Goal: Information Seeking & Learning: Learn about a topic

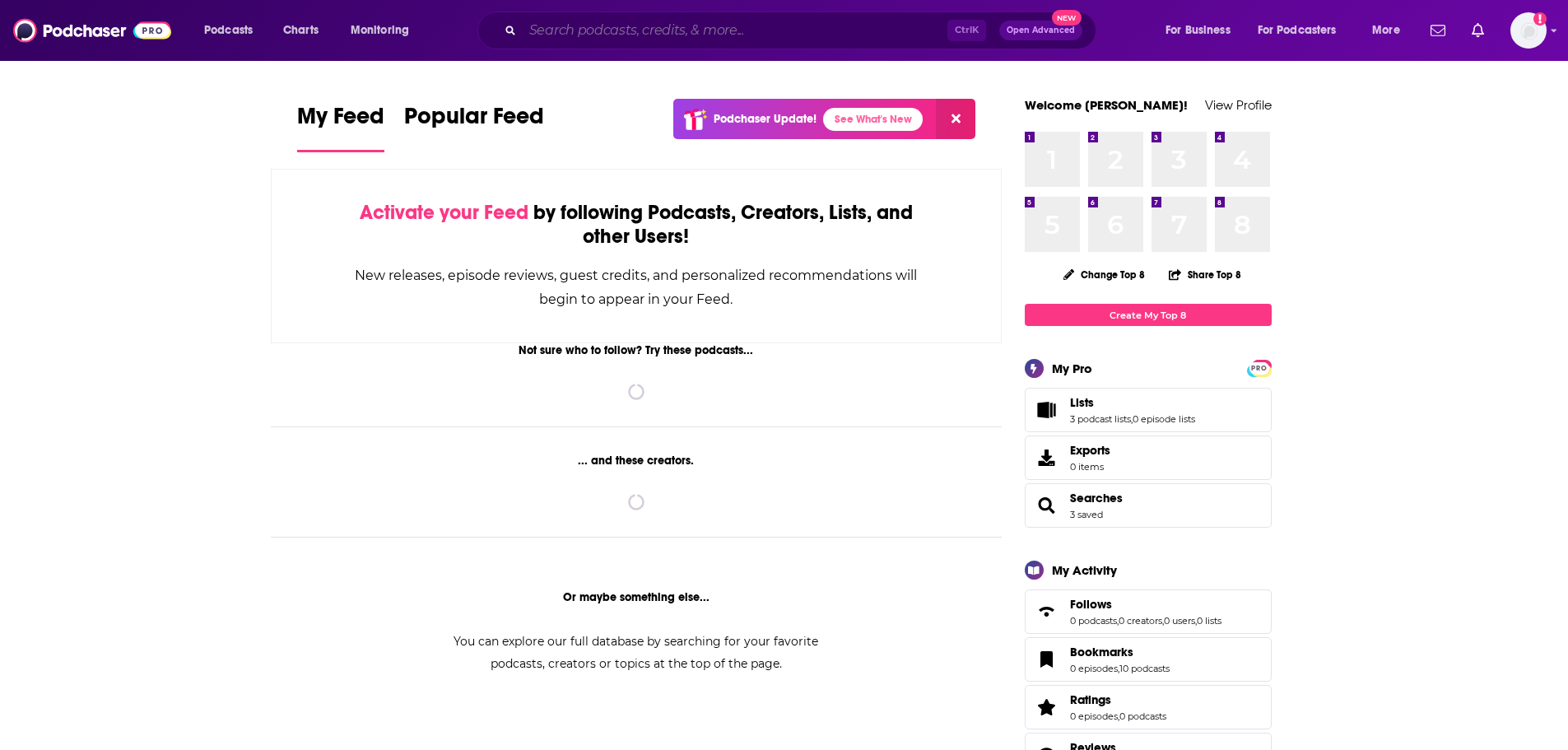
click at [747, 34] on input "Search podcasts, credits, & more..." at bounding box center [735, 31] width 425 height 27
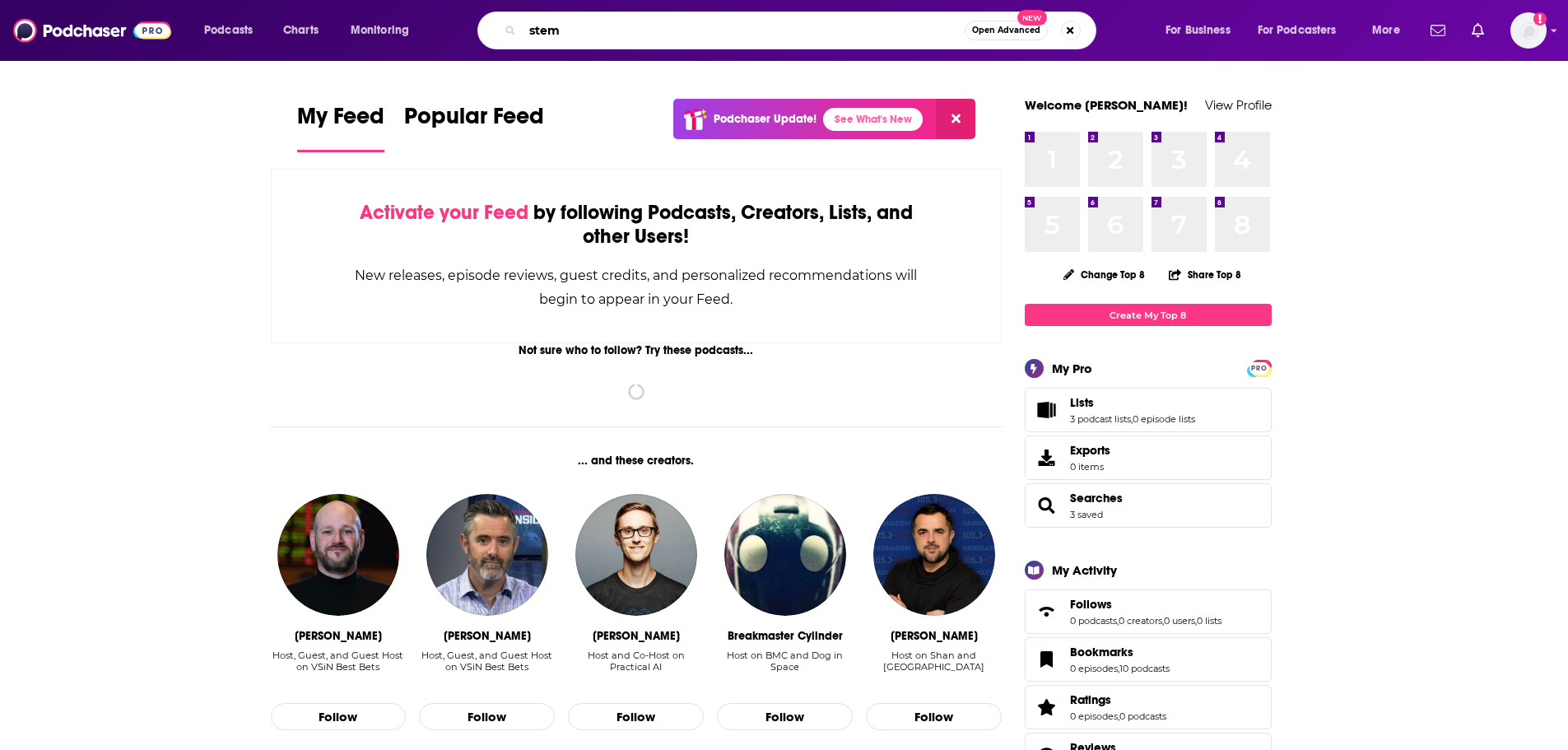
type input "stem"
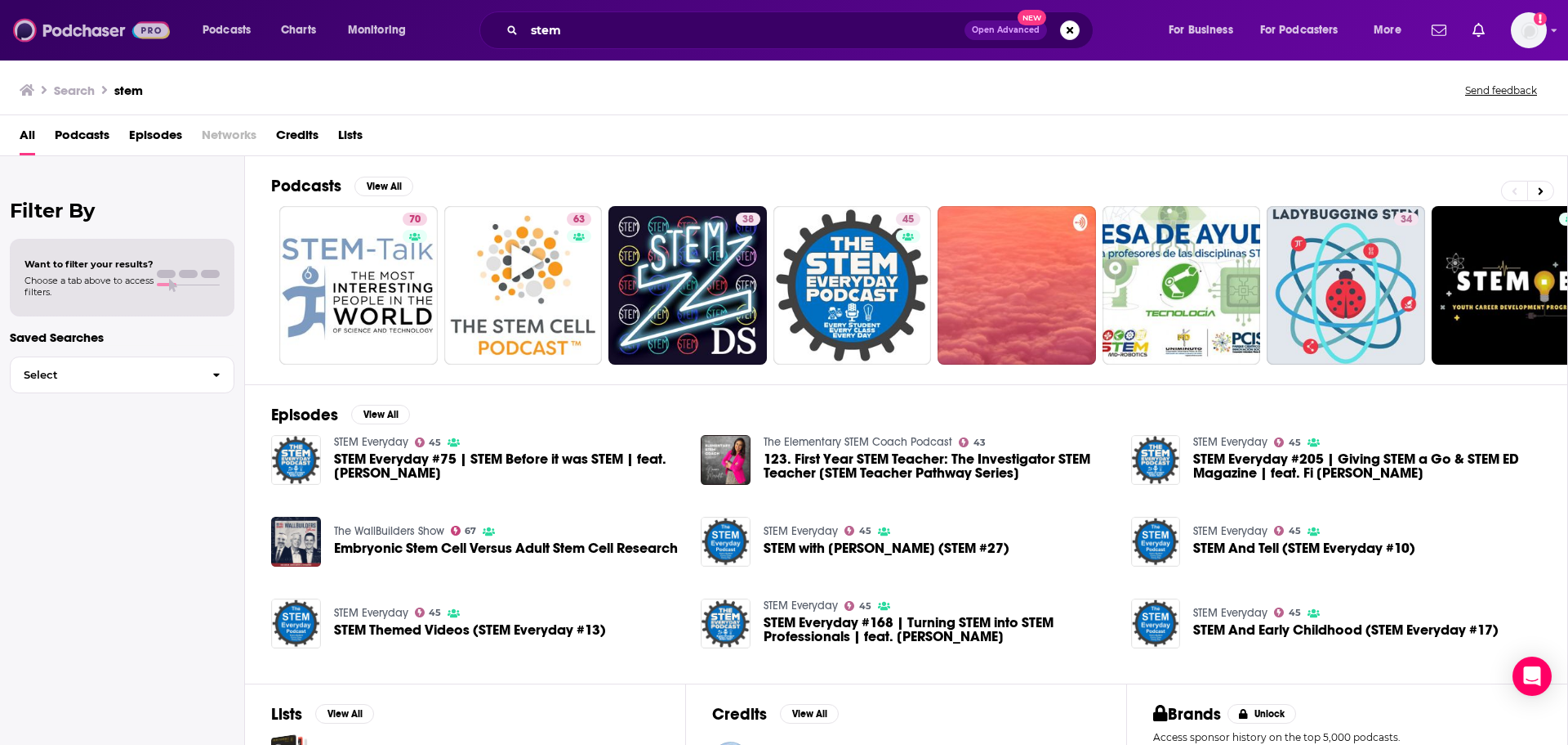
click at [50, 24] on img at bounding box center [91, 29] width 157 height 31
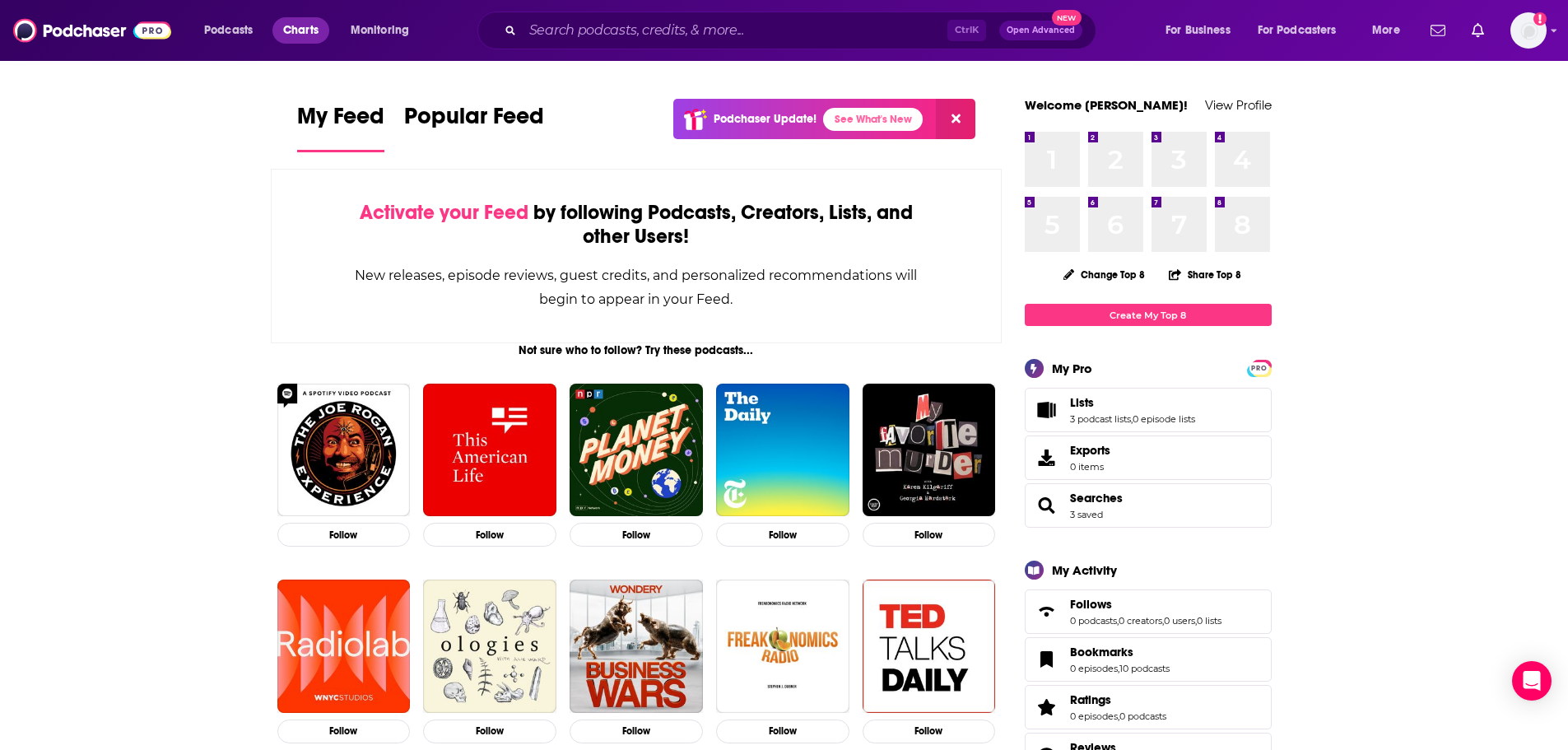
click at [299, 21] on span "Charts" at bounding box center [301, 31] width 35 height 23
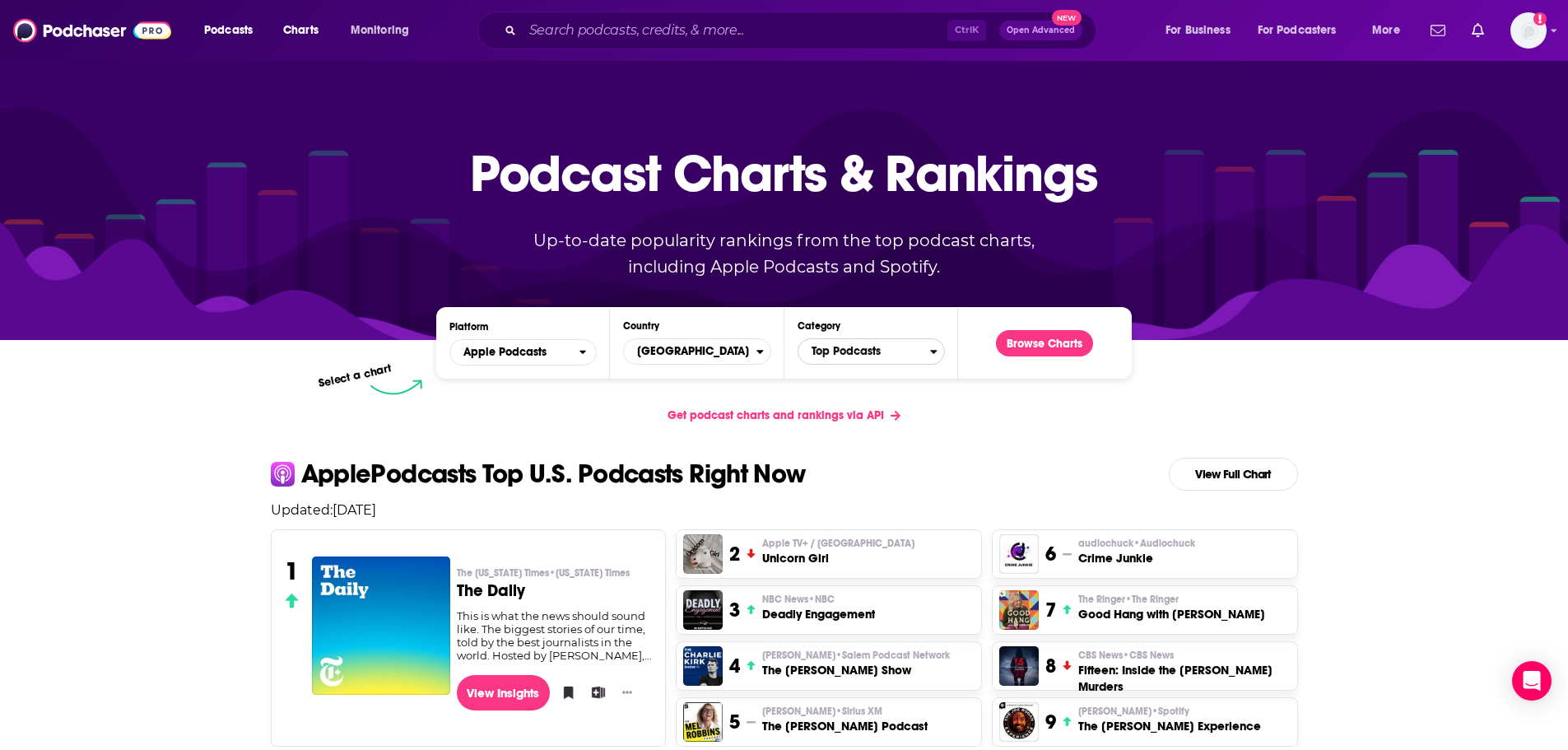
click at [855, 351] on span "Top Podcasts" at bounding box center [864, 351] width 132 height 28
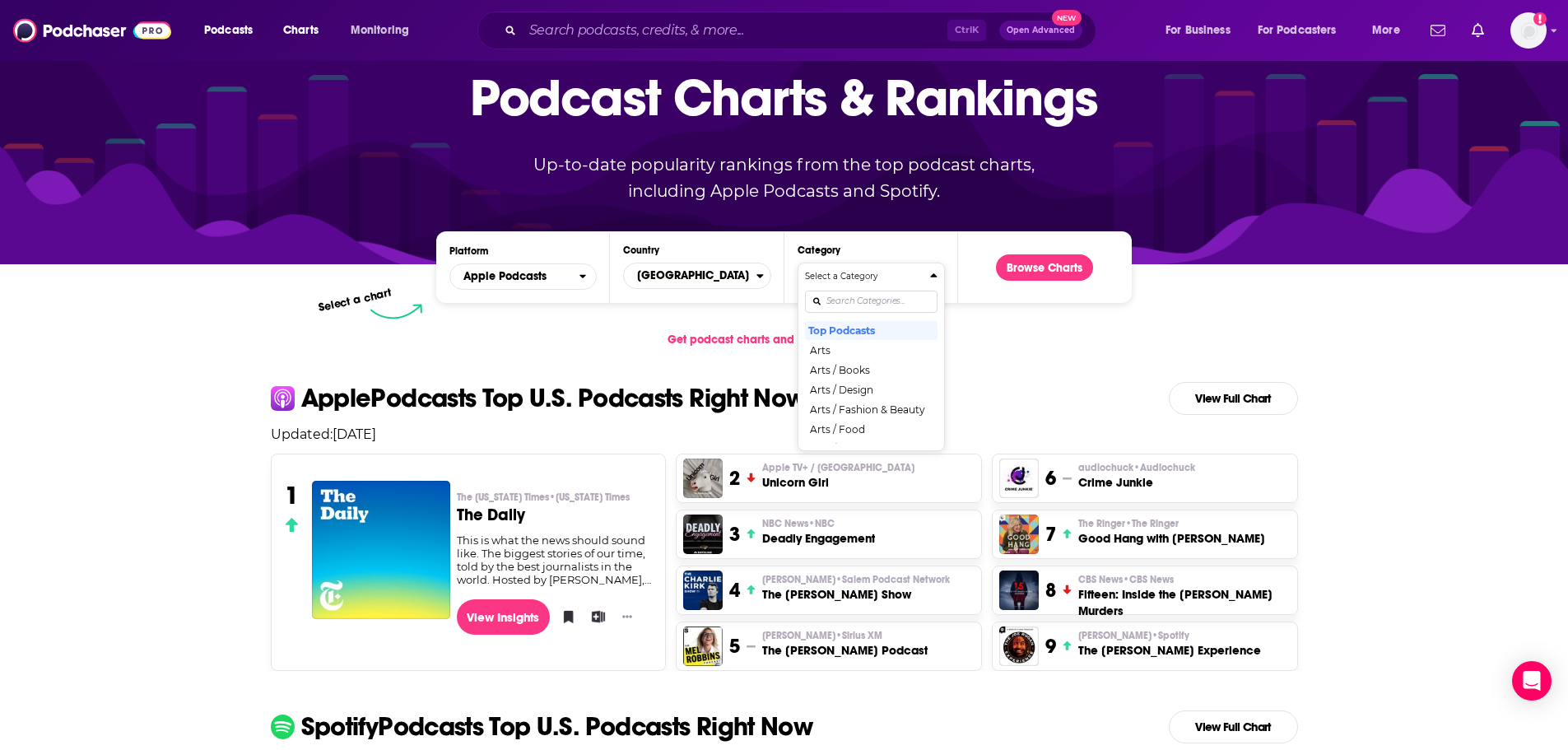
scroll to position [77, 0]
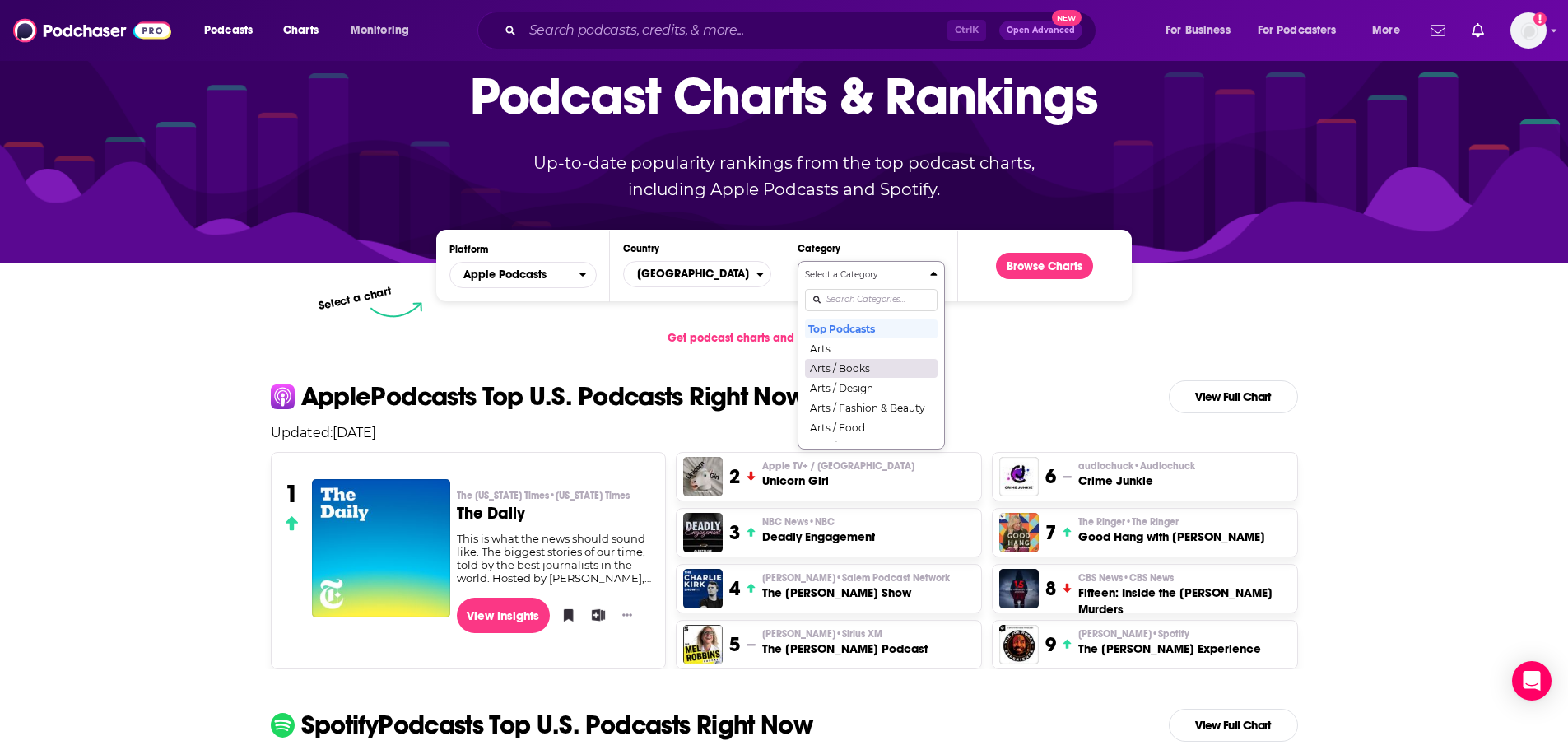
drag, startPoint x: 896, startPoint y: 368, endPoint x: 861, endPoint y: 367, distance: 35.0
click at [861, 367] on button "Arts / Books" at bounding box center [871, 367] width 132 height 20
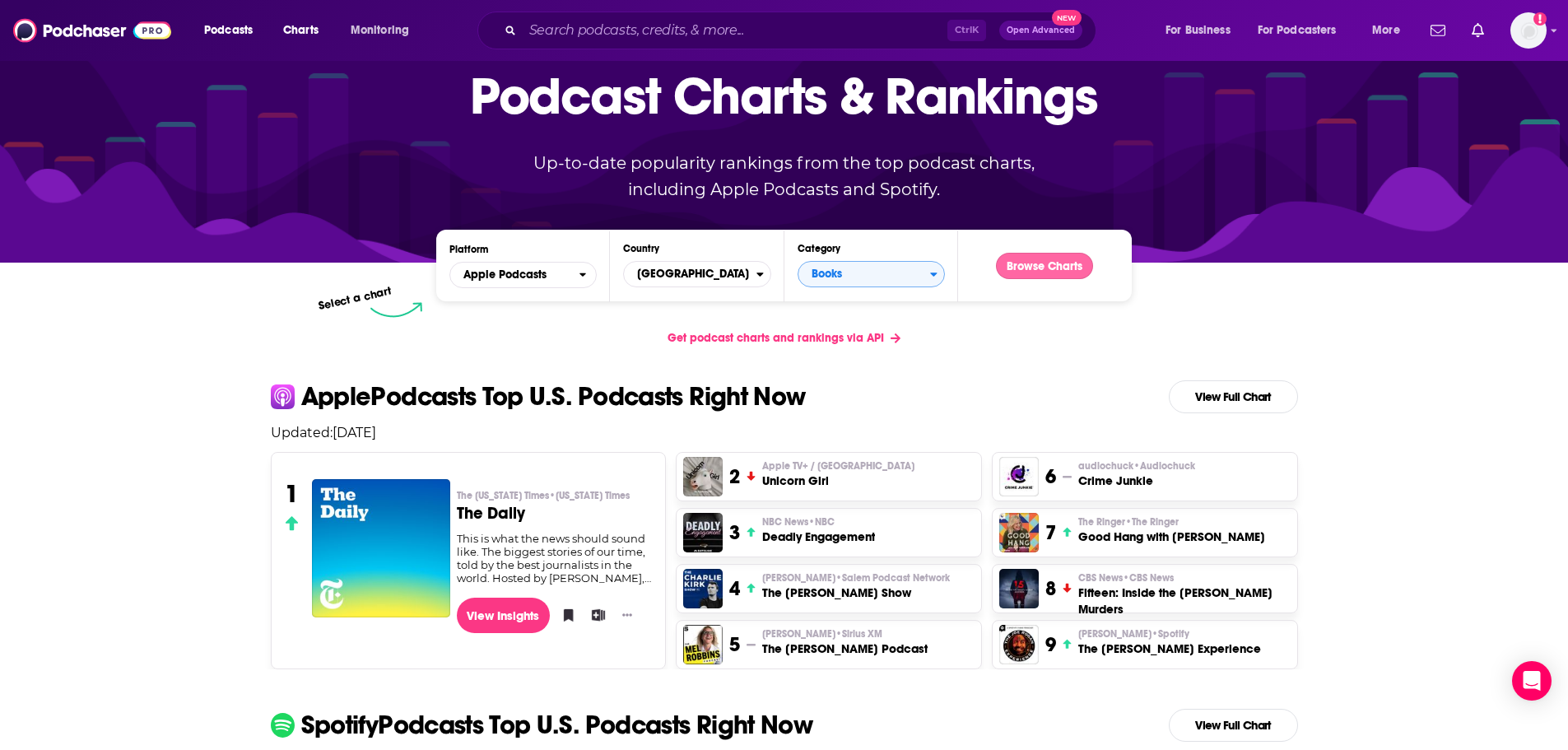
click at [1053, 258] on button "Browse Charts" at bounding box center [1044, 266] width 97 height 27
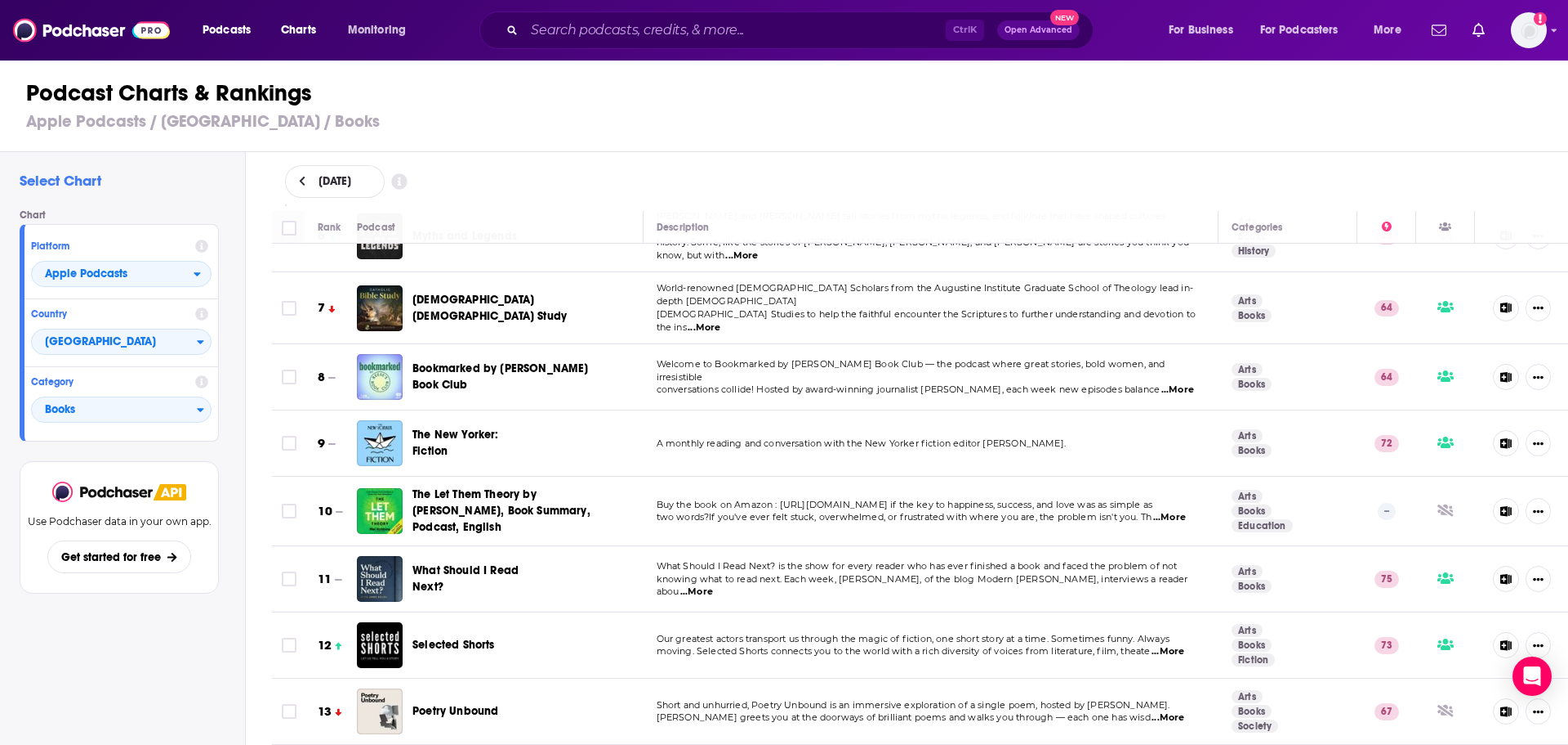
scroll to position [369, 0]
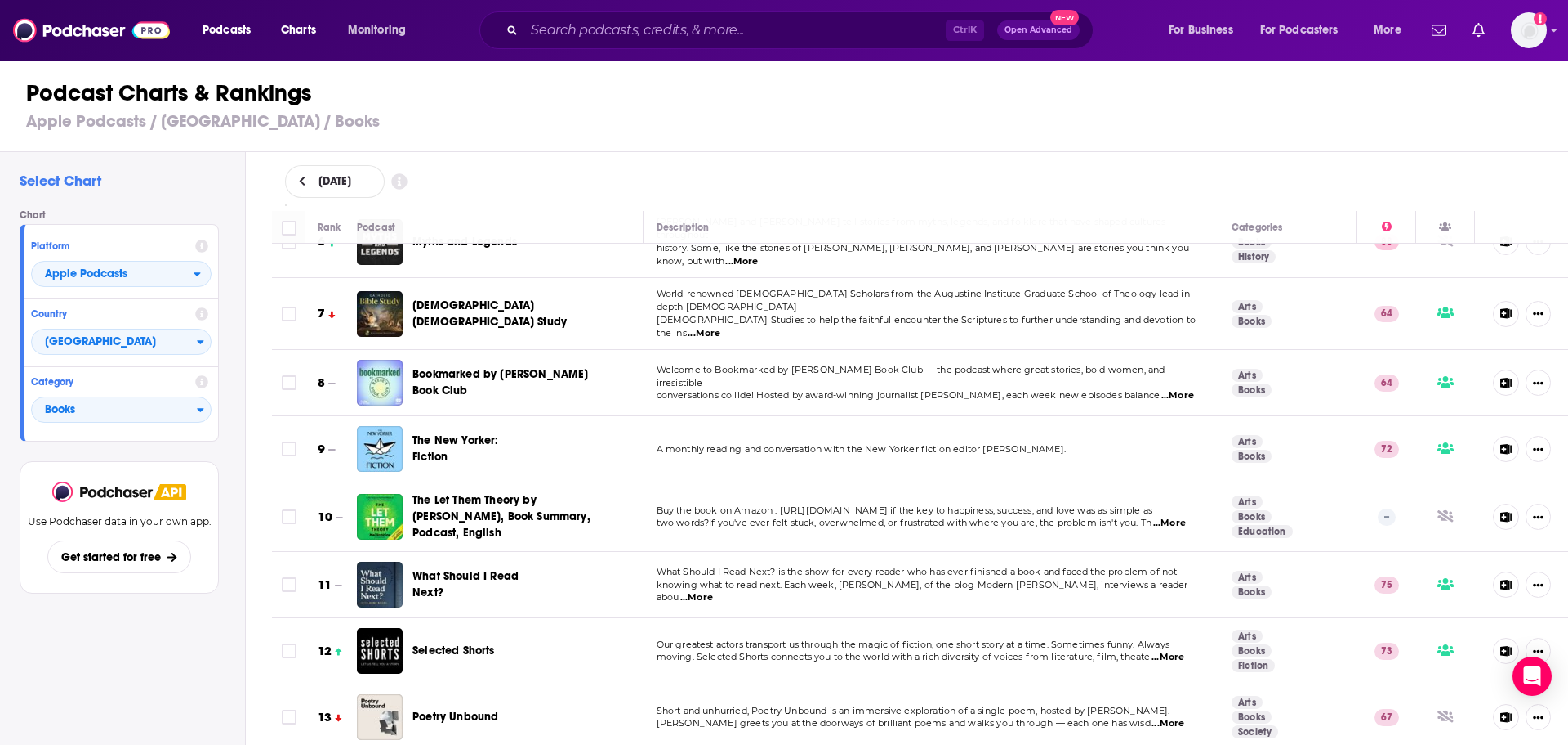
click at [763, 303] on span "World-renowned [DEMOGRAPHIC_DATA] Scholars from the Augustine Institute Graduat…" at bounding box center [925, 300] width 538 height 25
drag, startPoint x: 763, startPoint y: 303, endPoint x: 700, endPoint y: 166, distance: 150.8
click at [700, 166] on div "[DATE]" at bounding box center [920, 181] width 1271 height 32
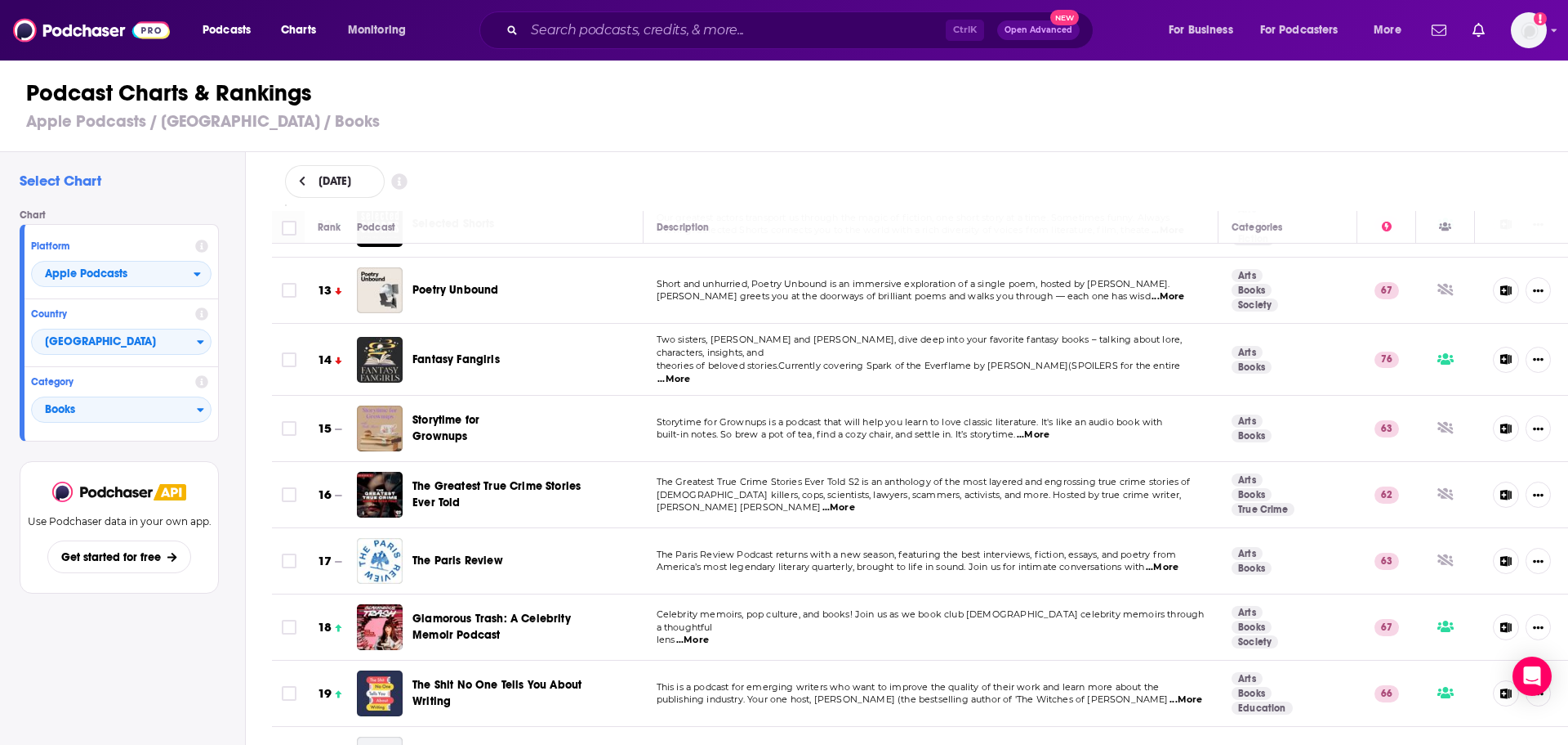
scroll to position [889, 0]
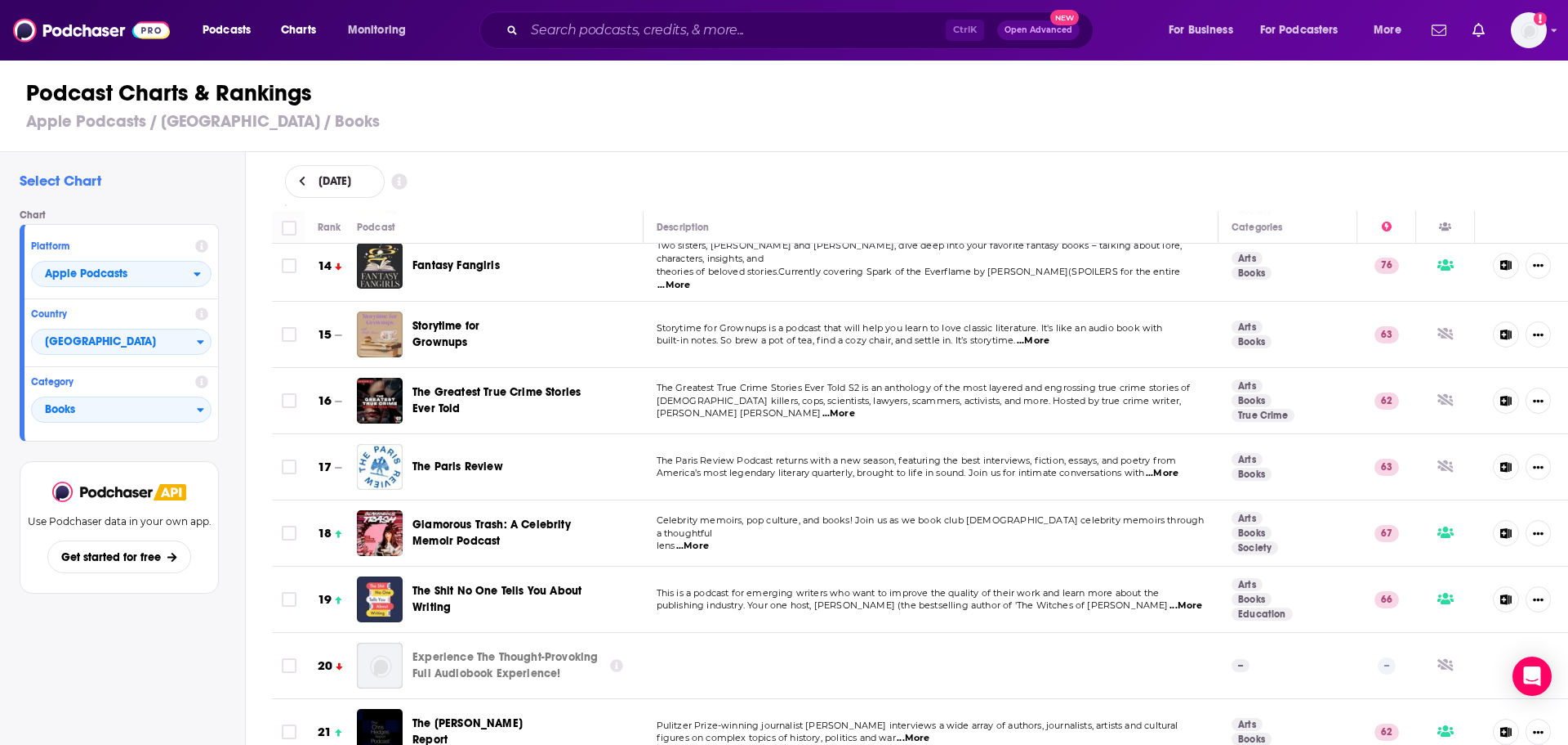
click at [496, 209] on div "[DATE]" at bounding box center [920, 181] width 1323 height 59
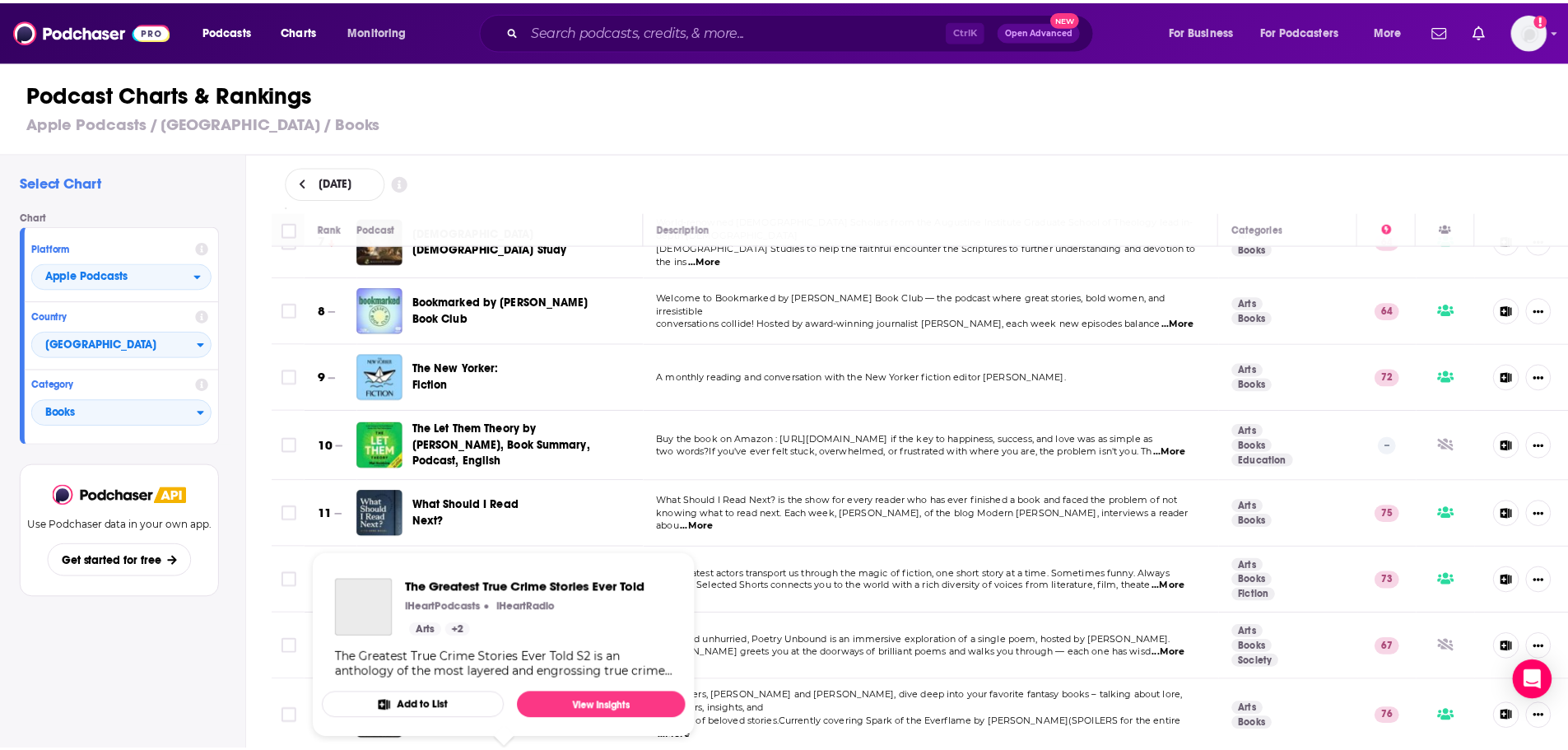
scroll to position [0, 0]
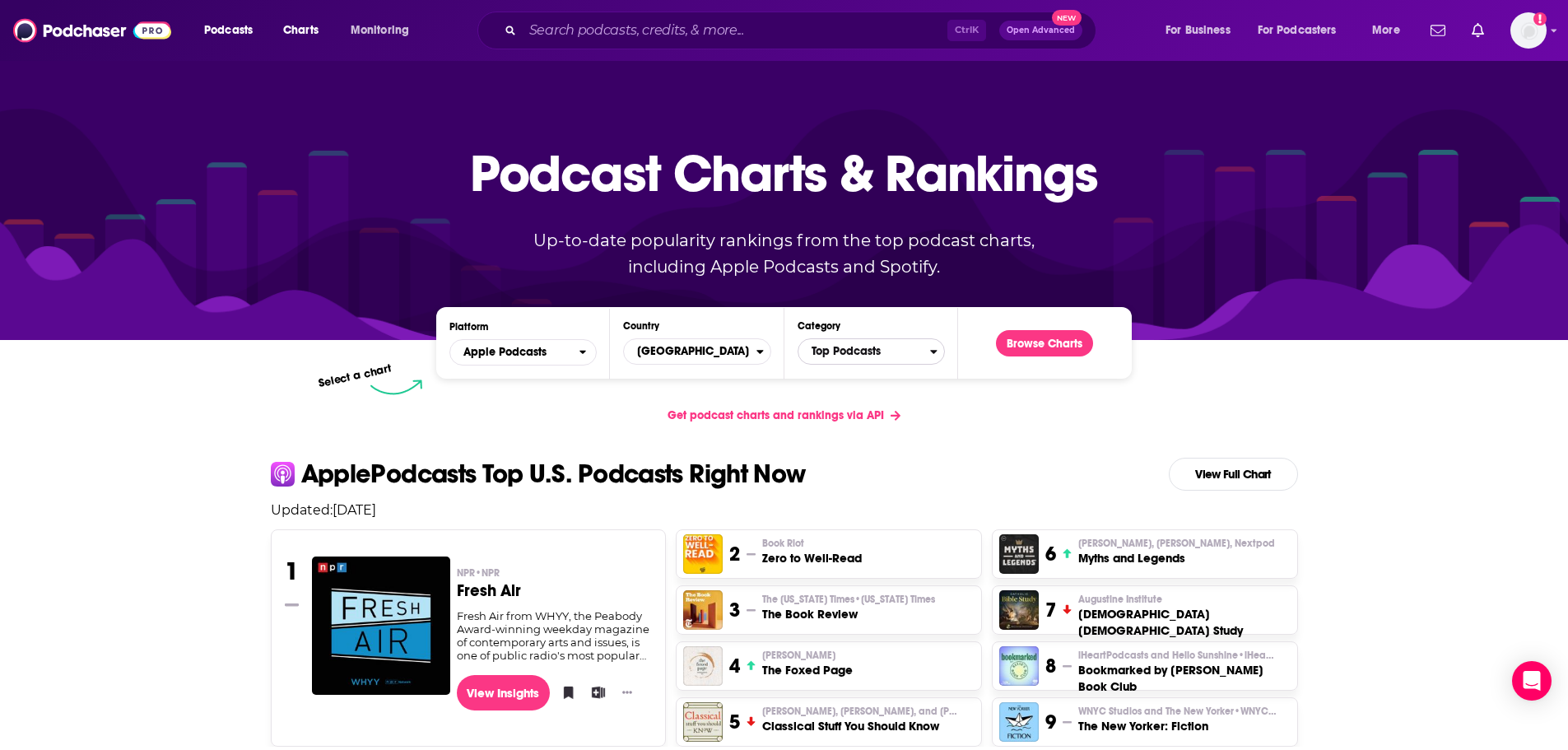
click at [848, 339] on span "Top Podcasts" at bounding box center [864, 351] width 132 height 28
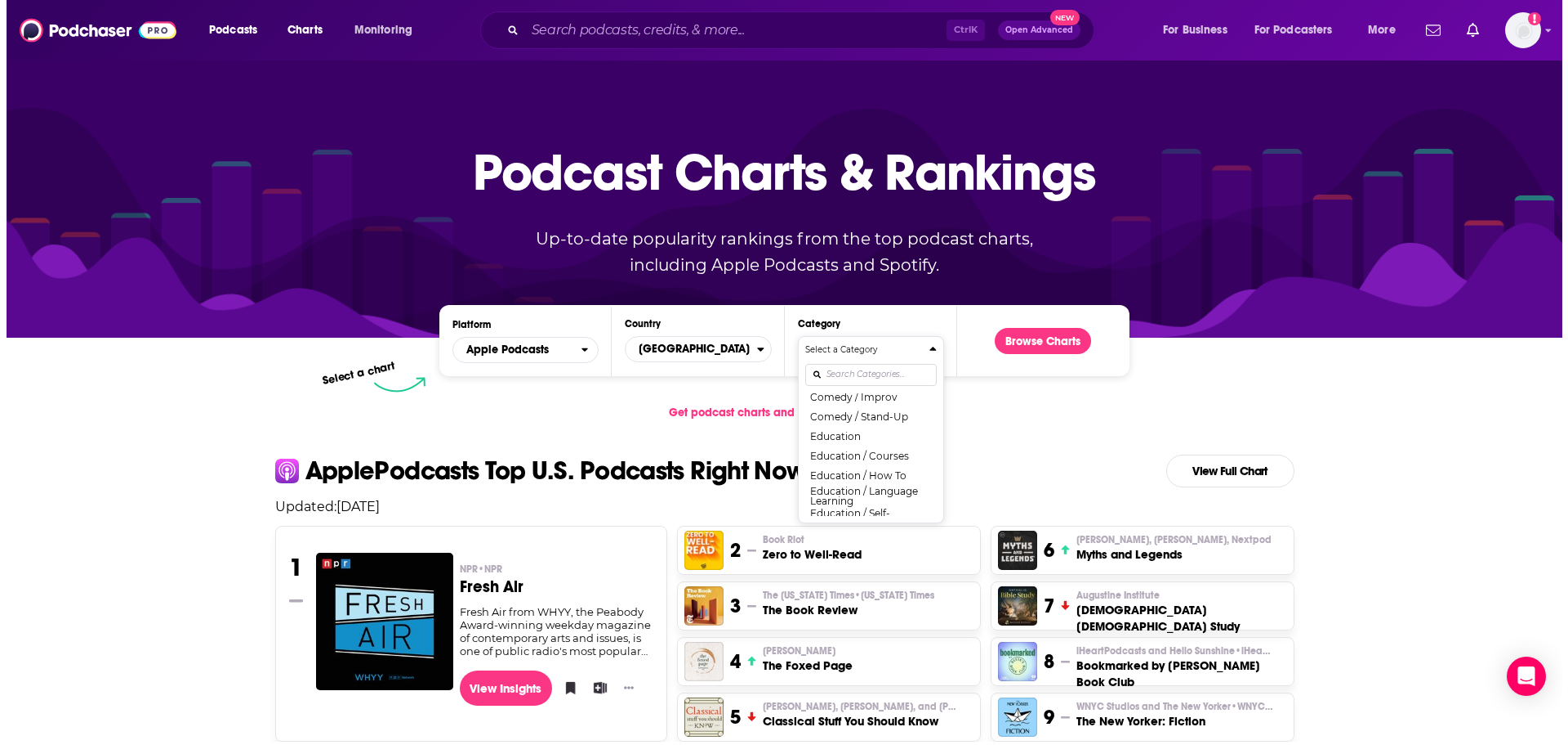
scroll to position [333, 0]
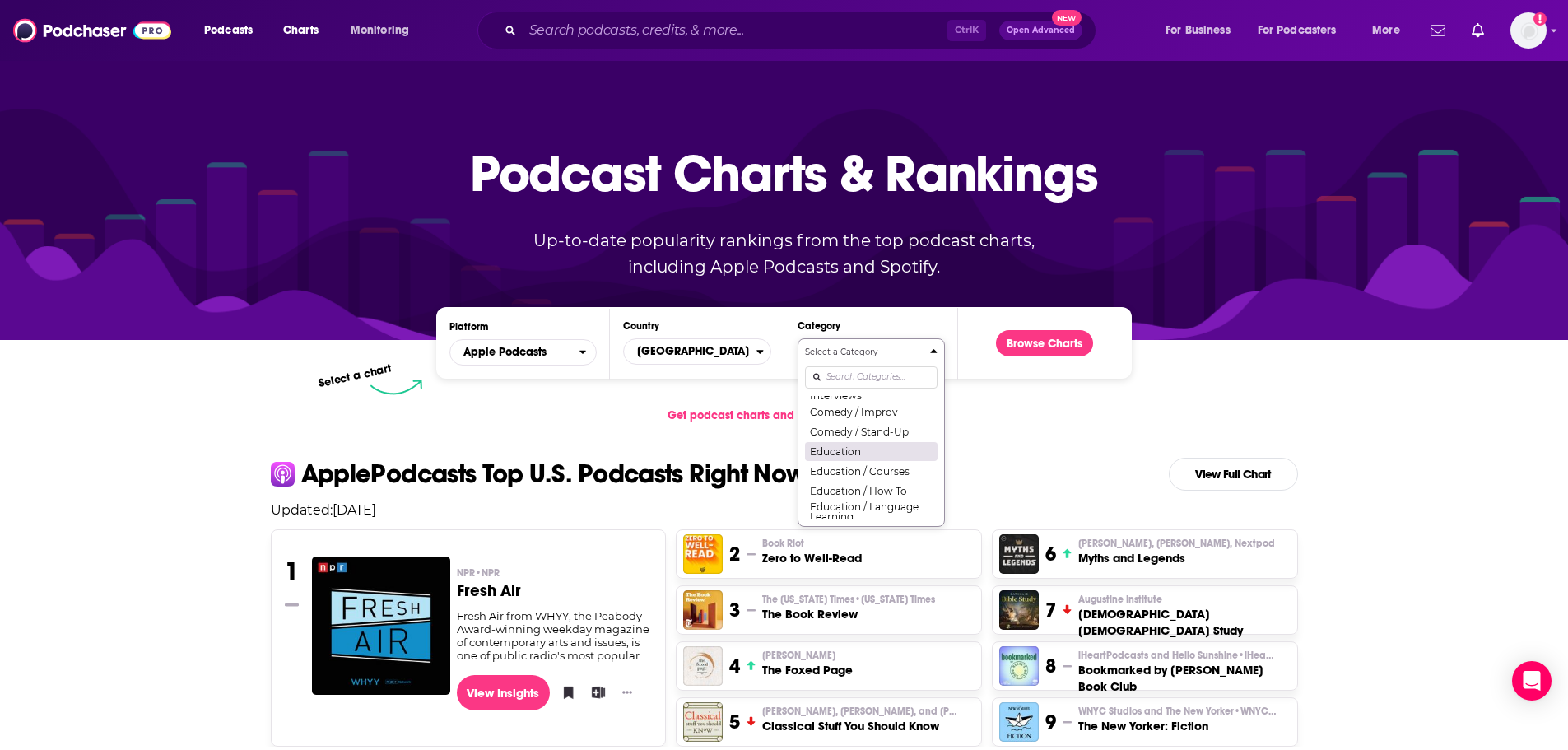
click at [838, 453] on button "Education" at bounding box center [871, 451] width 132 height 20
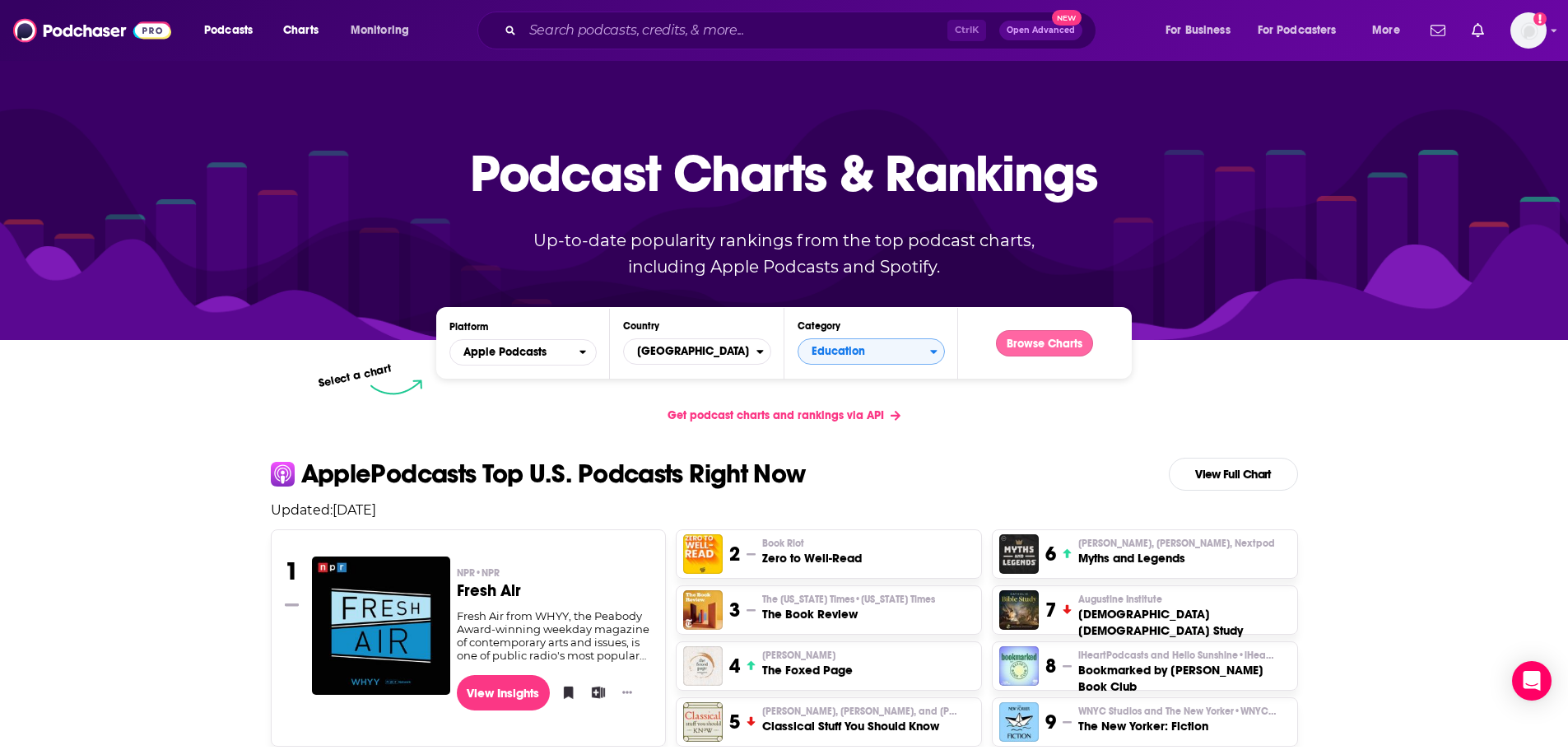
click at [1066, 340] on button "Browse Charts" at bounding box center [1044, 343] width 97 height 27
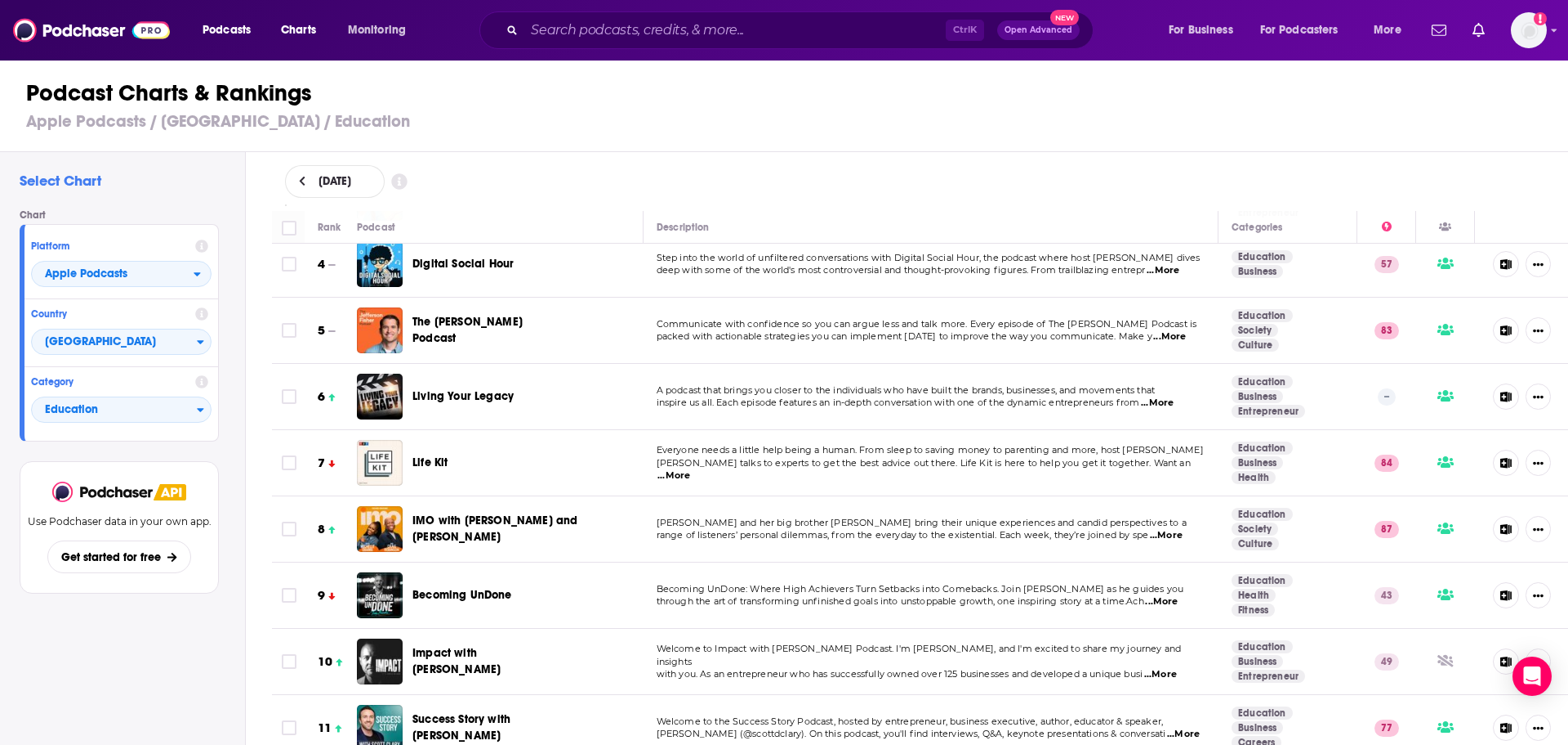
scroll to position [225, 0]
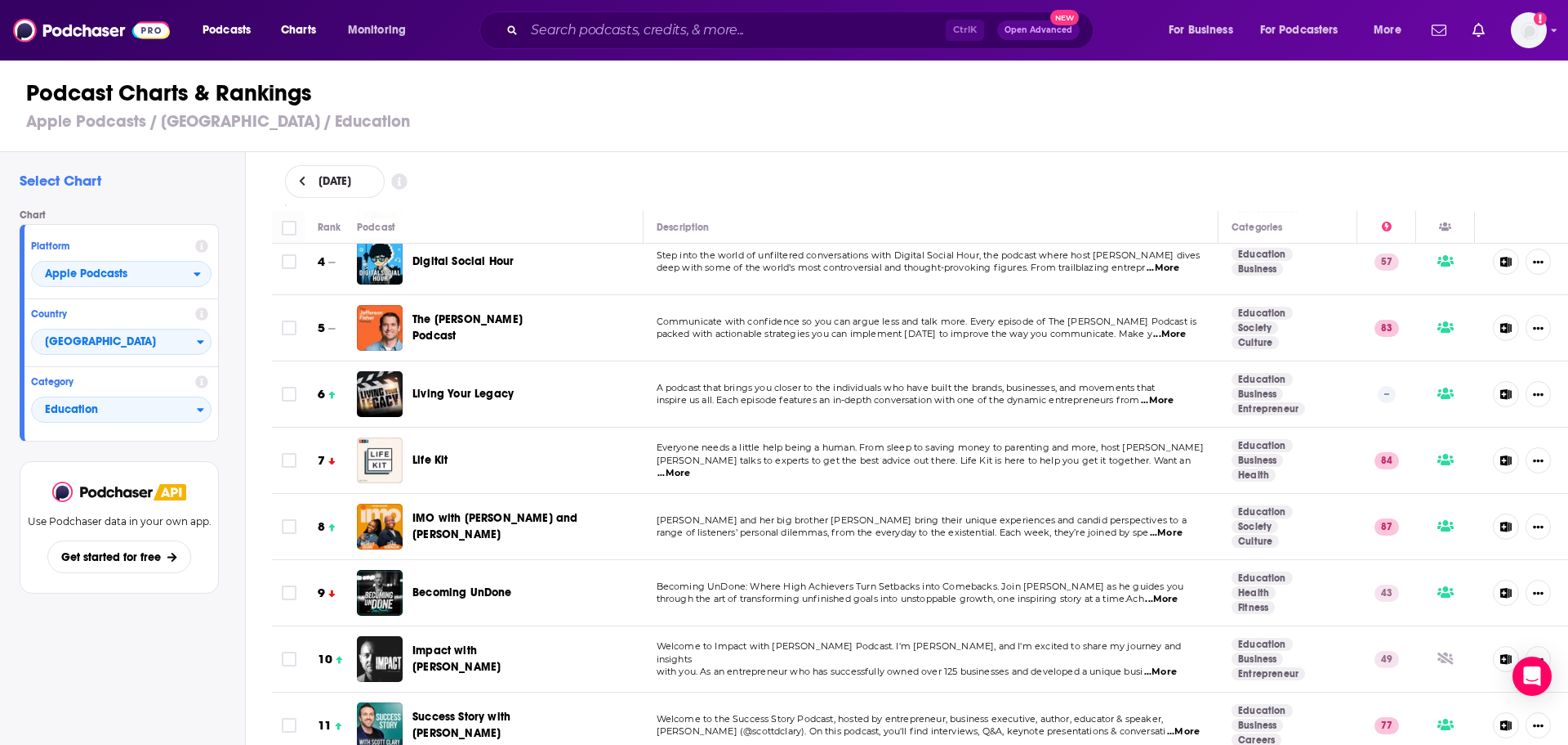
click at [546, 462] on div "Life Kit" at bounding box center [483, 460] width 142 height 46
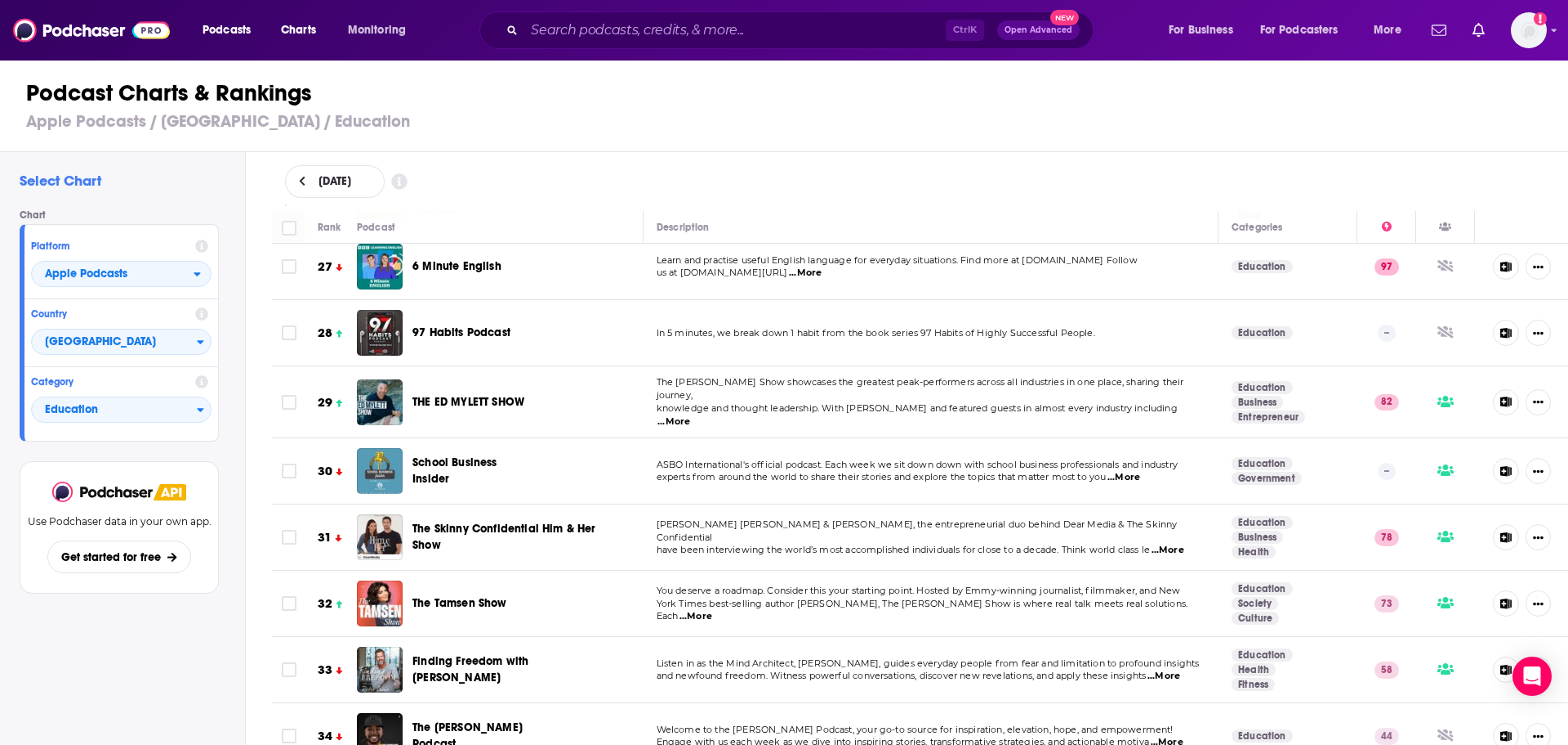
scroll to position [1758, 0]
click at [134, 410] on span "Education" at bounding box center [115, 410] width 165 height 28
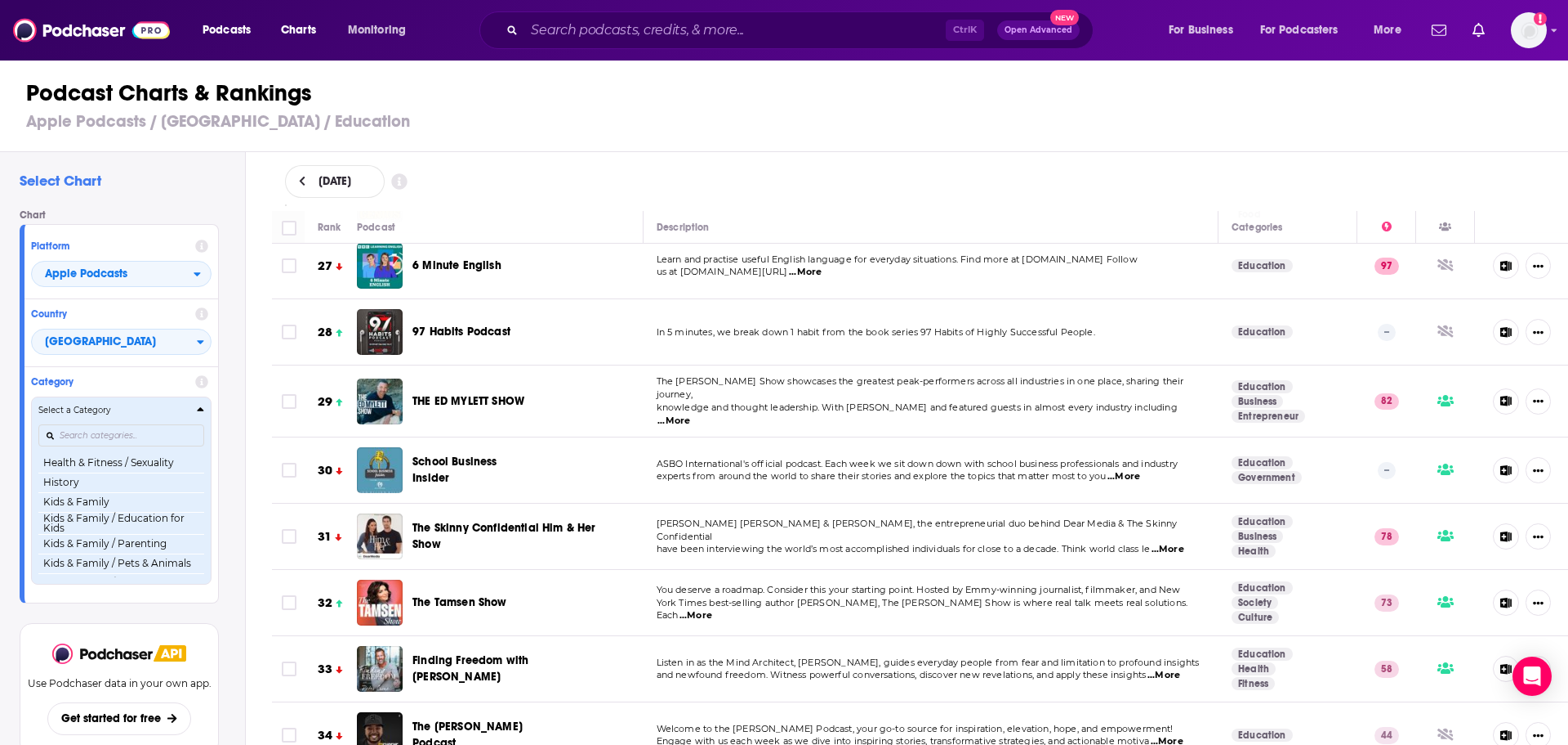
scroll to position [692, 0]
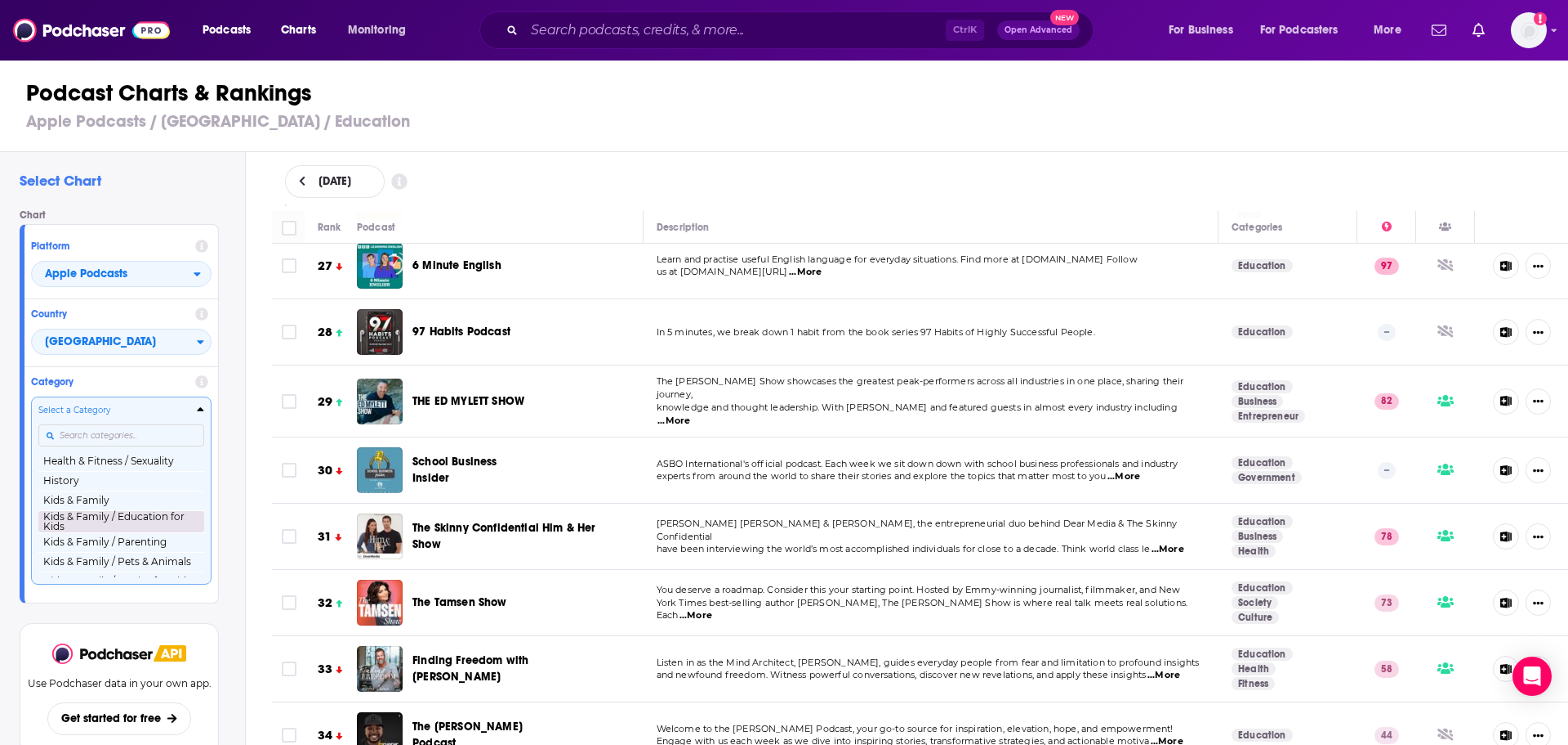
click at [122, 526] on button "Kids & Family / Education for Kids" at bounding box center [121, 521] width 166 height 22
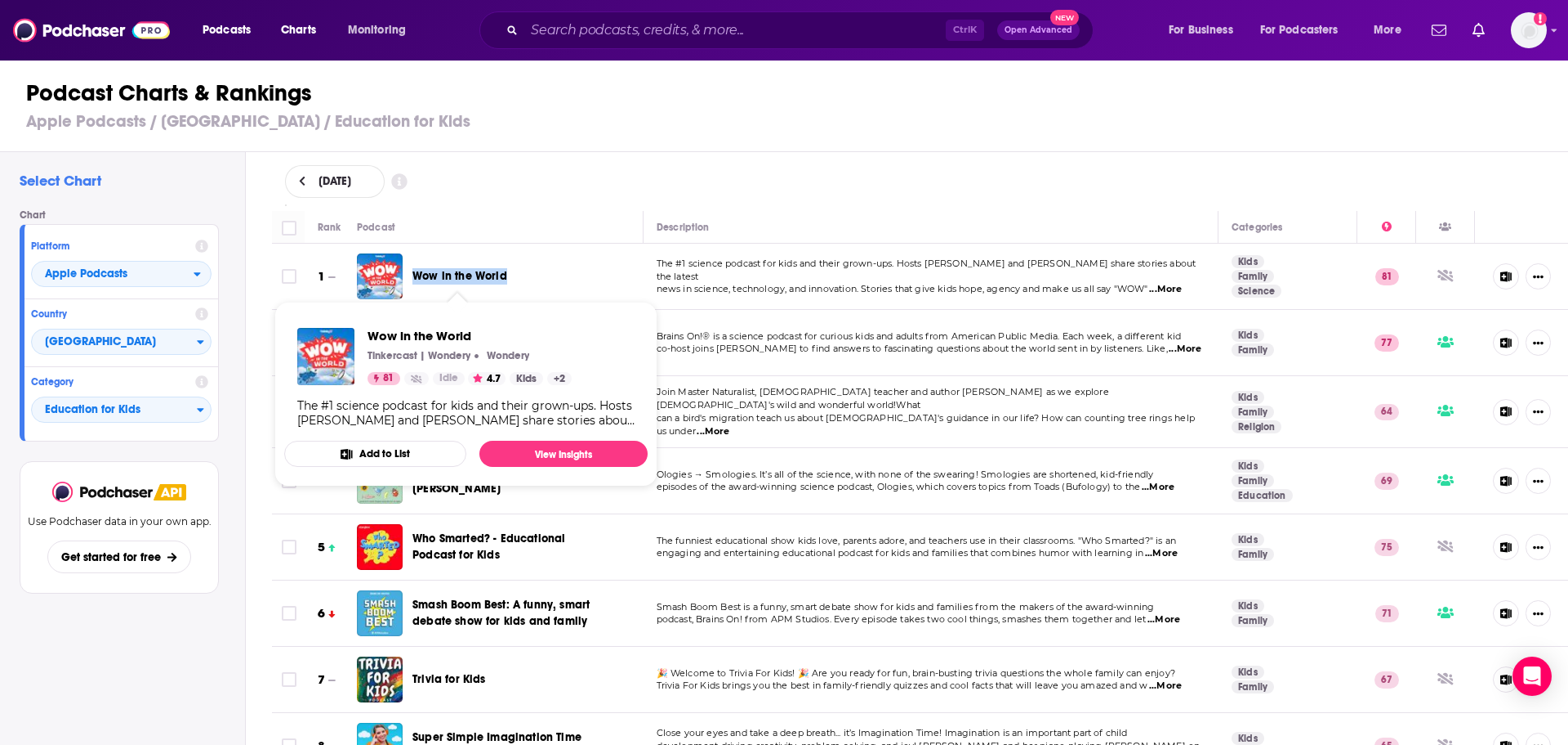
drag, startPoint x: 530, startPoint y: 272, endPoint x: 416, endPoint y: 283, distance: 114.5
click at [416, 283] on div "Wow in the World" at bounding box center [483, 276] width 142 height 16
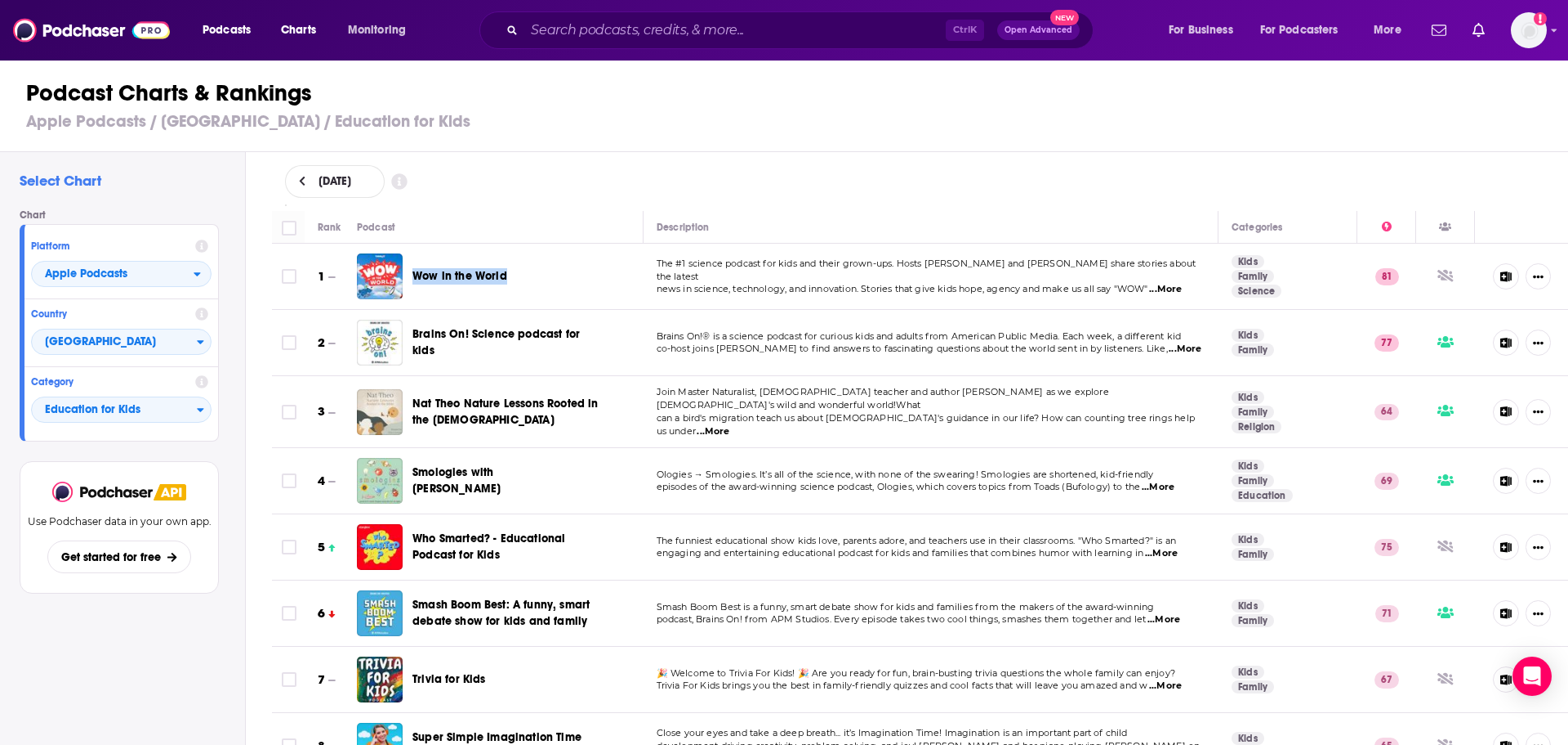
copy span "Wow in the World"
